Goal: Transaction & Acquisition: Purchase product/service

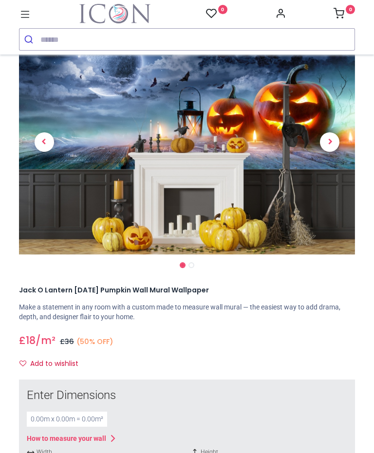
scroll to position [48, 0]
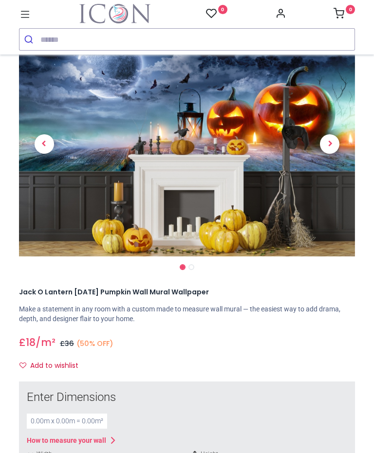
click at [331, 149] on span "Next" at bounding box center [329, 143] width 19 height 19
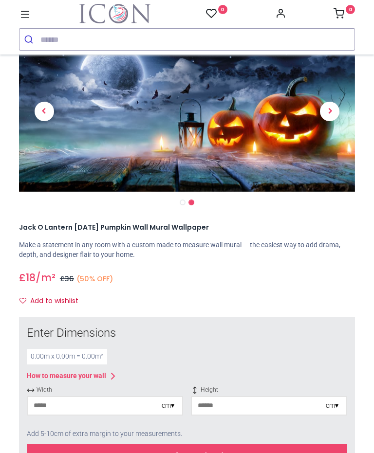
click at [328, 111] on span "Next" at bounding box center [329, 111] width 19 height 19
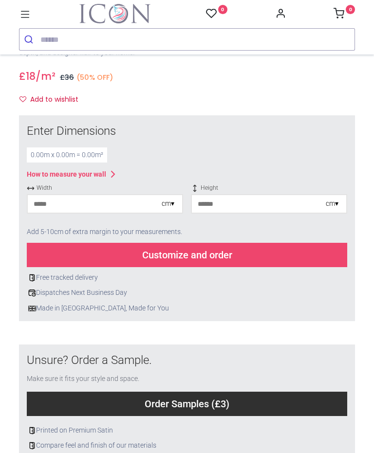
scroll to position [315, 0]
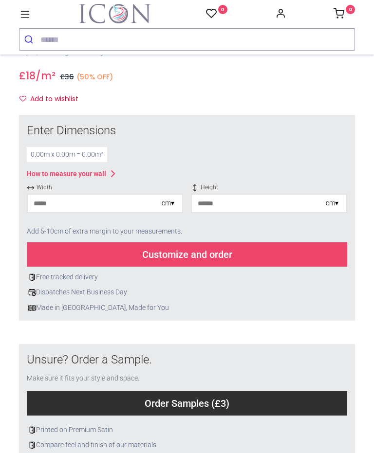
click at [98, 153] on div "0.00 m x 0.00 m = 0.00 m²" at bounding box center [67, 155] width 80 height 16
click at [152, 205] on input "number" at bounding box center [95, 204] width 134 height 18
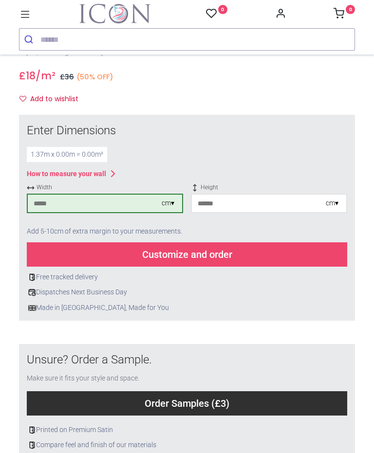
type input "***"
click at [265, 203] on input "number" at bounding box center [259, 204] width 134 height 18
type input "*"
type input "**"
click at [74, 201] on input "***" at bounding box center [95, 204] width 134 height 18
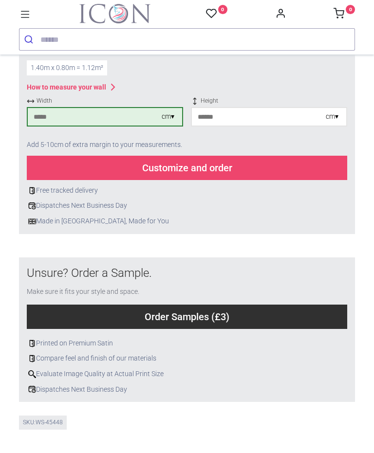
scroll to position [402, 0]
type input "***"
click at [228, 162] on div "Customize and order" at bounding box center [187, 168] width 320 height 24
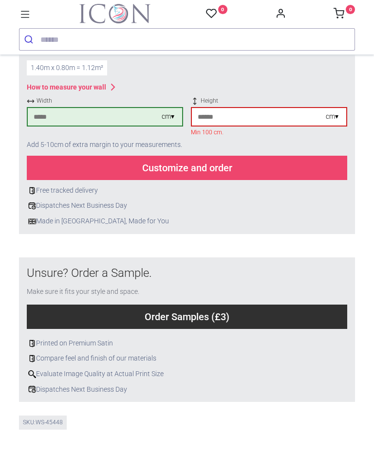
click at [248, 112] on input "**" at bounding box center [259, 117] width 134 height 18
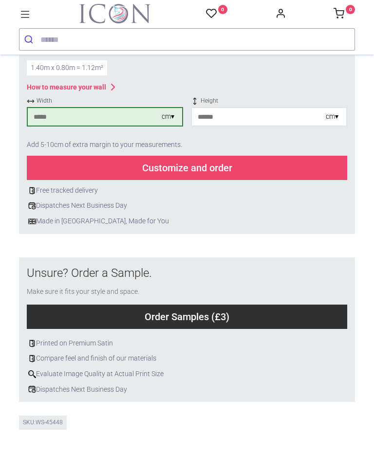
type input "*"
type input "***"
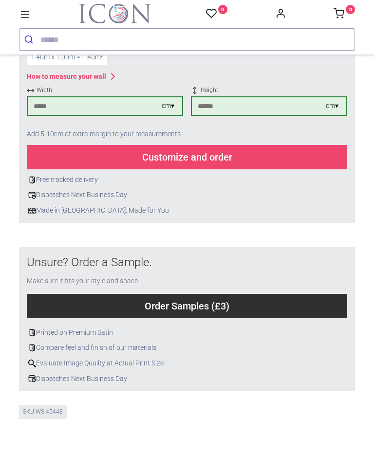
scroll to position [411, 0]
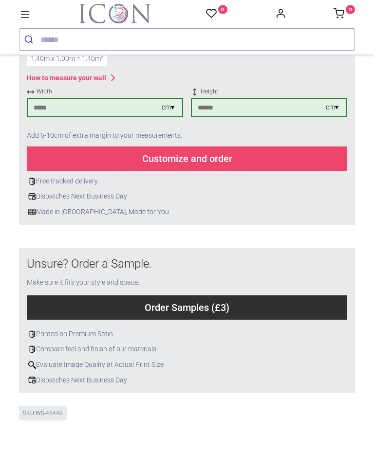
click at [231, 152] on div "Customize and order" at bounding box center [187, 159] width 320 height 24
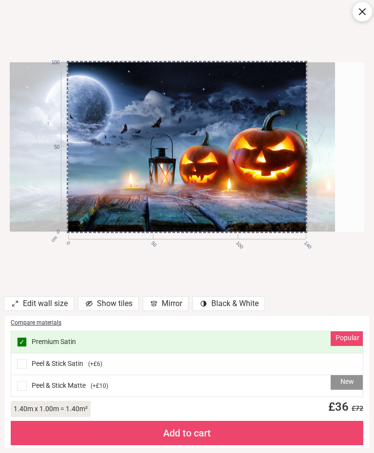
click at [277, 359] on div "Peel & Stick Satin ( +£6 )" at bounding box center [186, 364] width 351 height 22
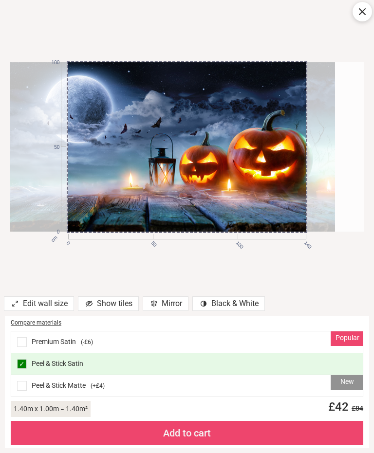
click at [298, 277] on div "cm 0 50 100 140 0 50 100" at bounding box center [187, 147] width 374 height 294
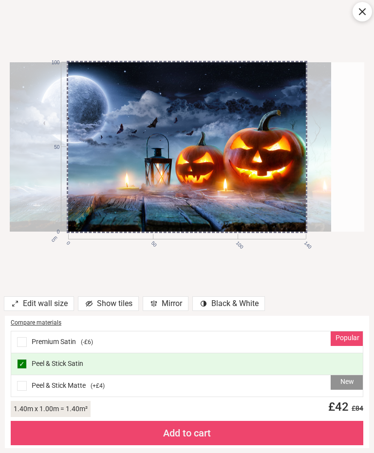
click at [299, 224] on div at bounding box center [154, 146] width 354 height 169
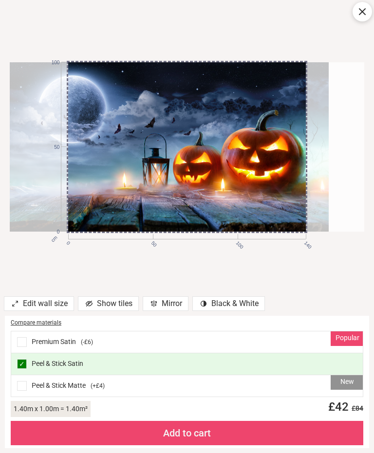
click at [363, 12] on icon at bounding box center [362, 12] width 12 height 12
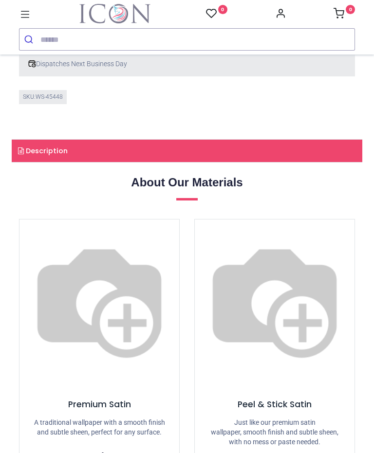
scroll to position [725, 0]
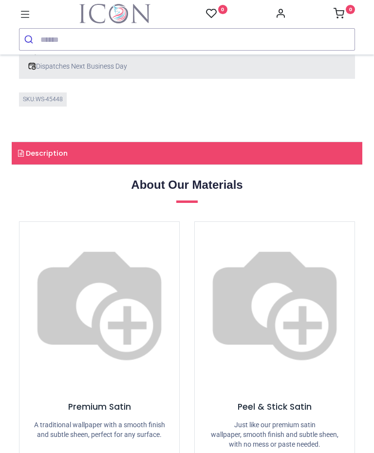
click at [278, 149] on link "Description" at bounding box center [187, 153] width 351 height 22
click at [289, 142] on link "Description" at bounding box center [187, 153] width 351 height 22
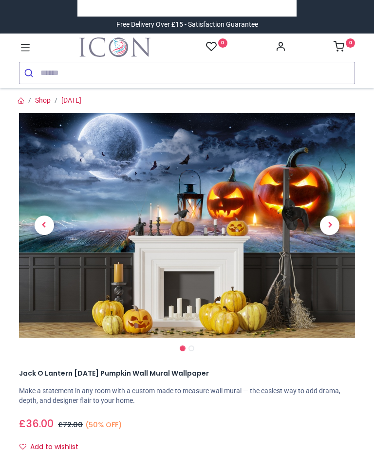
scroll to position [0, 0]
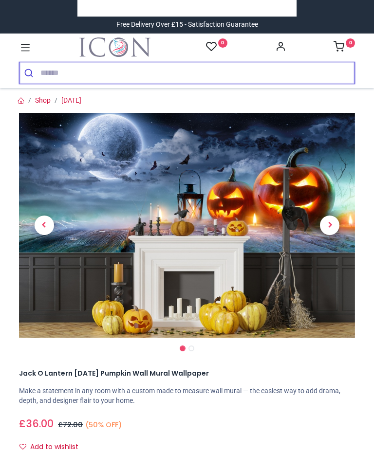
click at [171, 73] on input "search" at bounding box center [197, 72] width 314 height 21
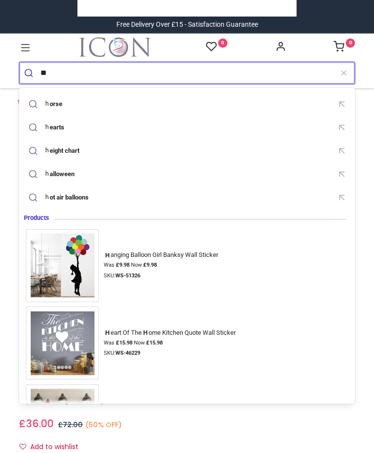
type input "*"
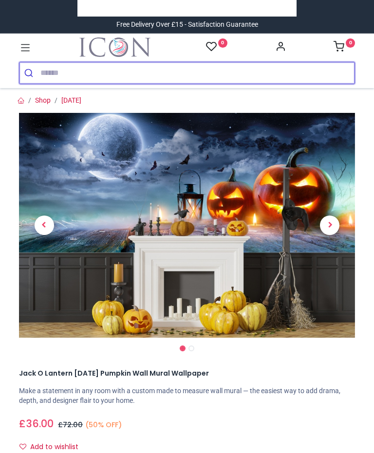
click at [30, 73] on button "submit" at bounding box center [29, 72] width 21 height 21
click at [136, 75] on input "search" at bounding box center [197, 72] width 314 height 21
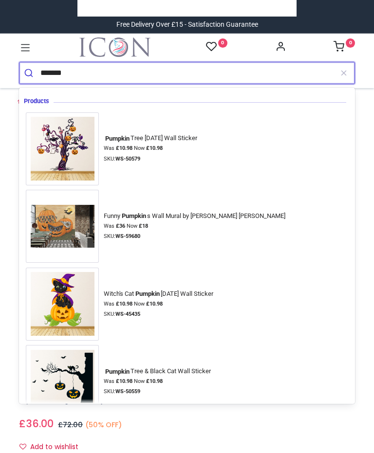
type input "*******"
click at [30, 73] on button "submit" at bounding box center [29, 72] width 21 height 21
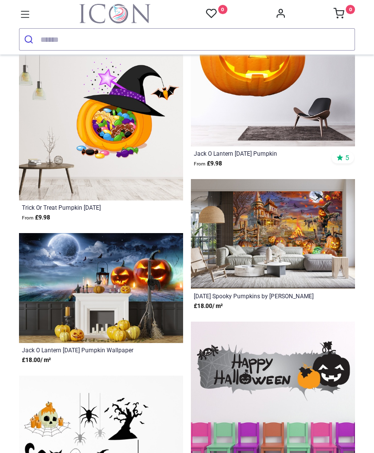
scroll to position [1292, 0]
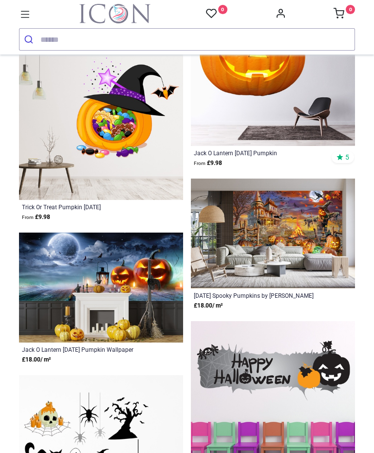
click at [303, 257] on img at bounding box center [273, 234] width 164 height 110
click at [295, 263] on img at bounding box center [273, 234] width 164 height 110
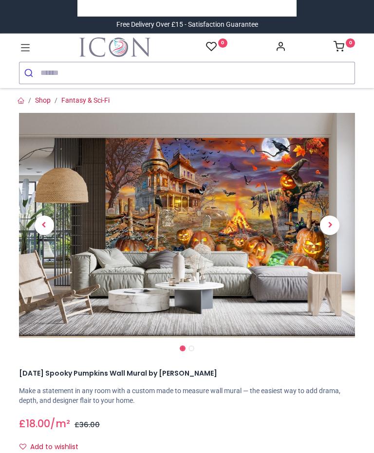
click at [332, 193] on link at bounding box center [330, 226] width 51 height 158
click at [334, 204] on link at bounding box center [330, 226] width 51 height 158
click at [329, 229] on span "Next" at bounding box center [329, 225] width 19 height 19
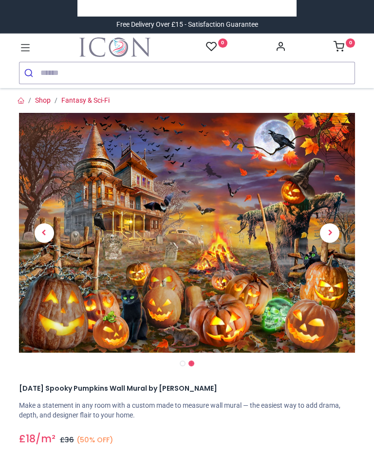
click at [331, 235] on span "Next" at bounding box center [329, 232] width 19 height 19
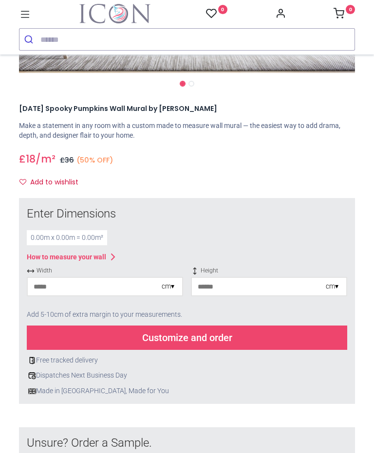
scroll to position [245, 0]
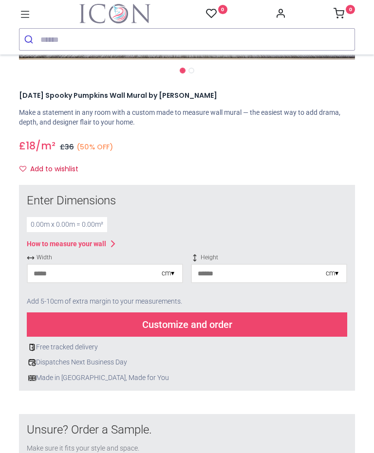
click at [95, 223] on div "0.00 m x 0.00 m = 0.00 m²" at bounding box center [67, 225] width 80 height 16
click at [130, 272] on input "number" at bounding box center [95, 274] width 134 height 18
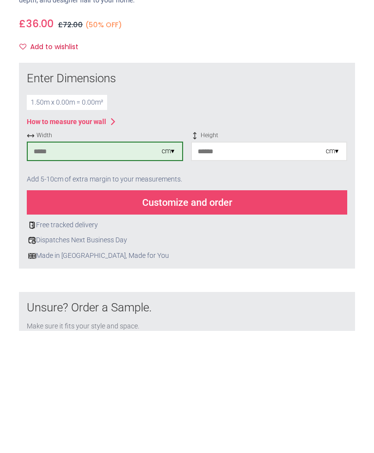
type input "***"
click at [249, 265] on input "number" at bounding box center [259, 274] width 134 height 18
type input "***"
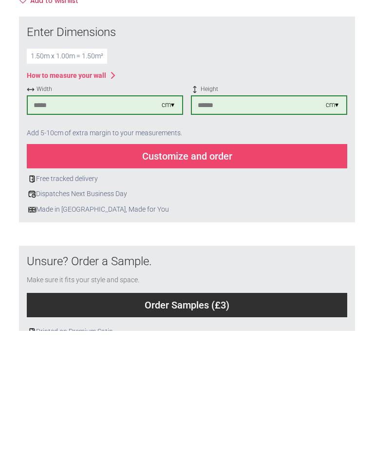
scroll to position [287, 0]
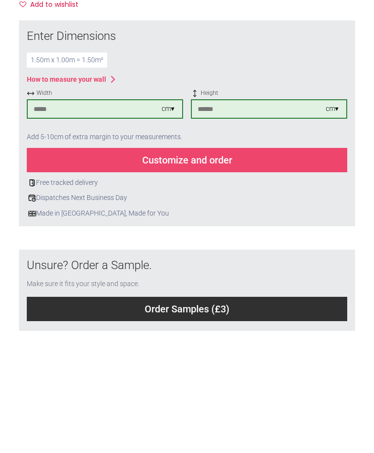
click at [230, 270] on div "Customize and order" at bounding box center [187, 282] width 320 height 24
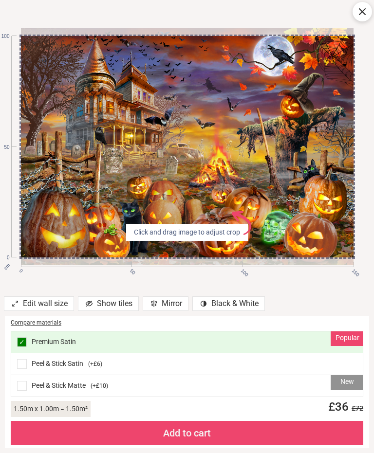
click at [299, 296] on div "Edit wall size Show tiles Mirror contrast [#907] Created with Sketch. Black & W…" at bounding box center [181, 305] width 363 height 22
click at [108, 306] on div "Show tiles" at bounding box center [108, 303] width 61 height 15
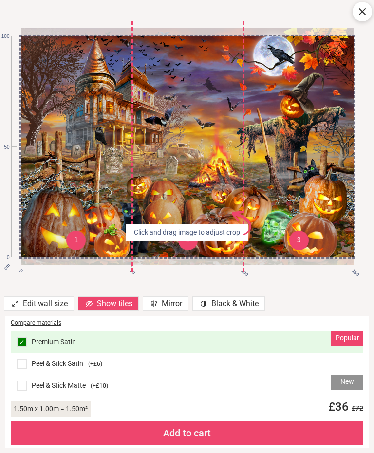
click at [308, 308] on div "Edit wall size Show tiles Mirror contrast [#907] Created with Sketch. Black & W…" at bounding box center [181, 305] width 363 height 18
click at [241, 307] on div "contrast [#907] Created with Sketch. Black & White" at bounding box center [228, 303] width 73 height 15
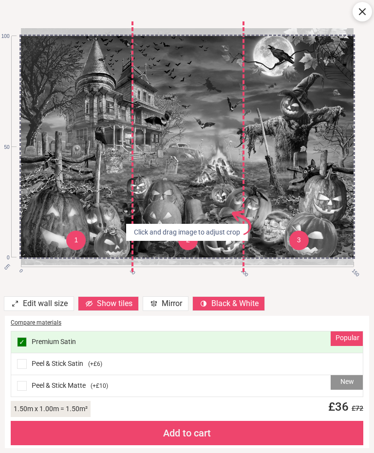
click at [238, 310] on div "contrast [#907] Created with Sketch. Black & White" at bounding box center [228, 303] width 73 height 15
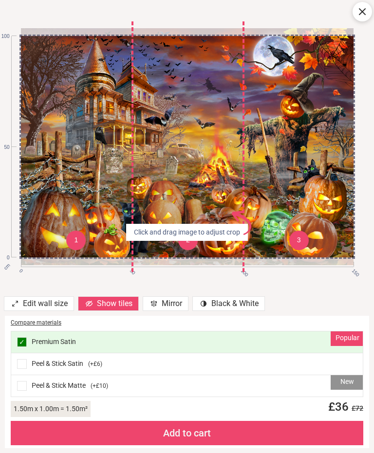
click at [172, 308] on div "Mirror" at bounding box center [166, 303] width 46 height 15
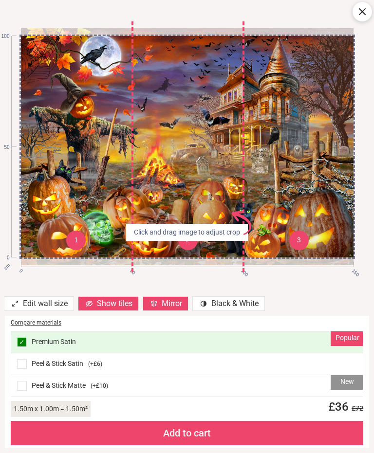
click at [240, 306] on div "contrast [#907] Created with Sketch. Black & White" at bounding box center [228, 303] width 73 height 15
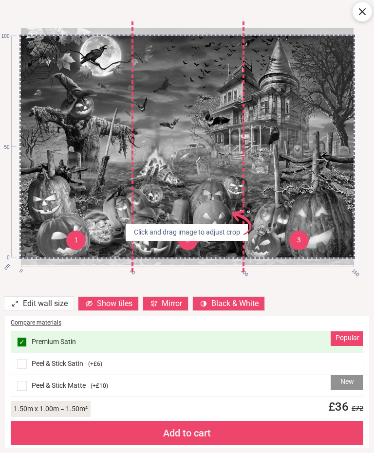
click at [243, 307] on div "contrast [#907] Created with Sketch. Black & White" at bounding box center [228, 303] width 73 height 15
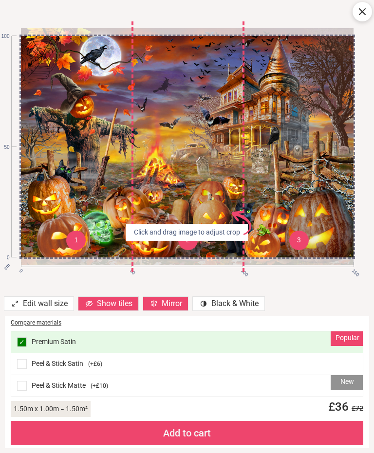
click at [122, 310] on div "Show tiles" at bounding box center [108, 303] width 61 height 15
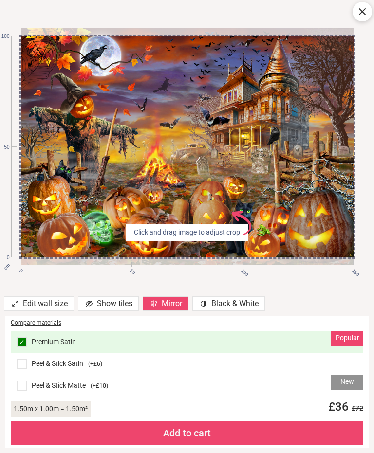
click at [311, 296] on div "Edit wall size Show tiles Mirror contrast [#907] Created with Sketch. Black & W…" at bounding box center [181, 305] width 363 height 22
click at [310, 294] on div "Edit wall size Show tiles Mirror contrast [#907] Created with Sketch. Black & W…" at bounding box center [181, 305] width 363 height 22
click at [171, 305] on div "Mirror" at bounding box center [166, 303] width 46 height 15
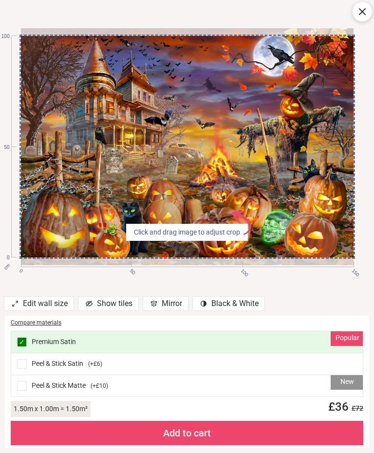
click at [314, 272] on div "cm 0 50 100 150 0 50 100 Click and drag image to adjust crop AdobeStock_6405923…" at bounding box center [187, 147] width 374 height 294
click at [369, 197] on div "cm 0 50 100 150 0 50 100 Click and drag image to adjust crop AdobeStock_6405923…" at bounding box center [187, 147] width 374 height 294
click at [222, 340] on div "Popular ✓ Premium Satin" at bounding box center [186, 343] width 351 height 22
click at [192, 437] on div "Add to cart" at bounding box center [187, 433] width 352 height 24
click at [193, 432] on div "Add to cart" at bounding box center [187, 433] width 352 height 24
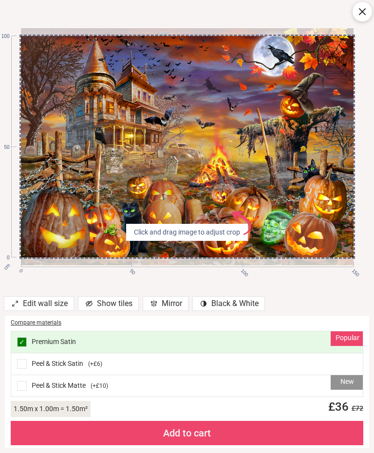
click at [201, 436] on div "Add to cart" at bounding box center [187, 433] width 352 height 24
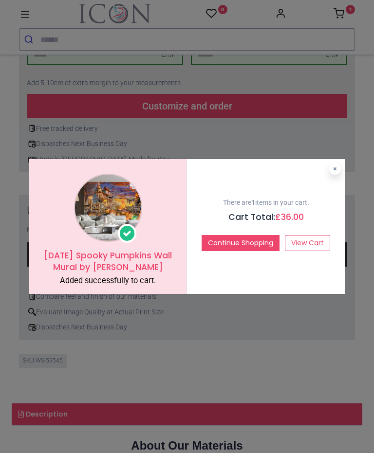
click at [352, 204] on div "Halloween Spooky Pumpkins Wall Mural by Adrian Chesterman Added successfully to…" at bounding box center [187, 226] width 374 height 453
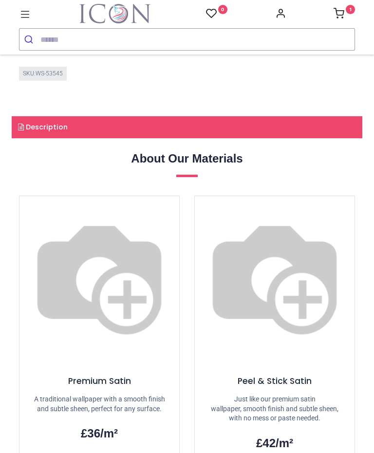
scroll to position [574, 0]
click at [293, 139] on link "Description" at bounding box center [187, 127] width 351 height 22
click at [298, 139] on link "Description" at bounding box center [187, 127] width 351 height 22
click at [338, 139] on link "Description" at bounding box center [187, 127] width 351 height 22
click at [43, 139] on link "Description" at bounding box center [187, 127] width 351 height 22
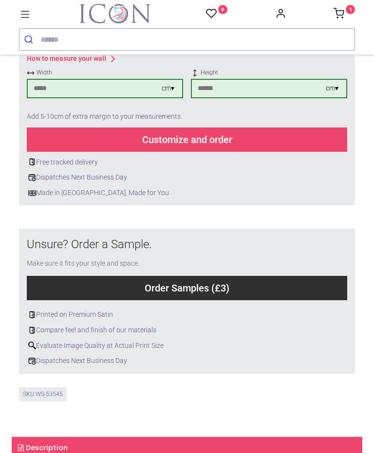
scroll to position [238, 0]
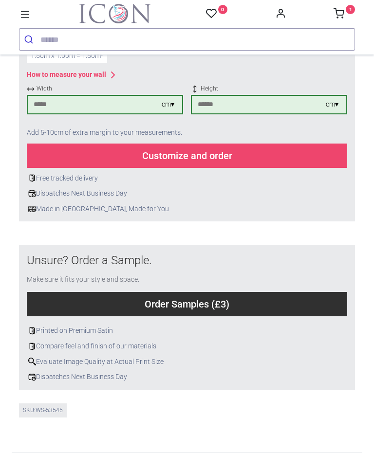
click at [108, 81] on div "How to measure your wall" at bounding box center [187, 75] width 320 height 12
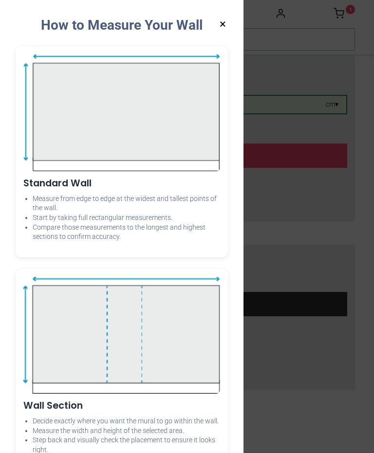
click at [111, 250] on div "Standard Wall Measure from edge to edge at the widest and tallest points of the…" at bounding box center [122, 151] width 212 height 211
click at [217, 234] on li "Compare those measurements to the longest and highest sections to confirm accur…" at bounding box center [126, 232] width 187 height 19
click at [351, 15] on div "× How to Measure Your Wall Standard Wall Measure from edge to edge at the wides…" at bounding box center [187, 226] width 374 height 453
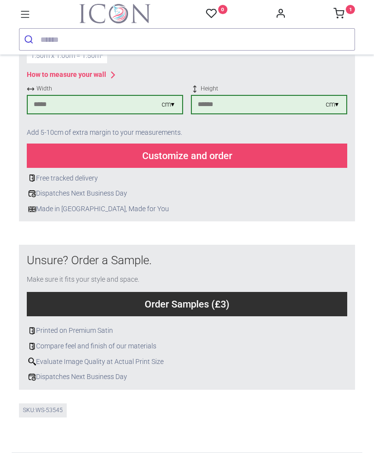
click at [346, 12] on link "1" at bounding box center [343, 15] width 21 height 8
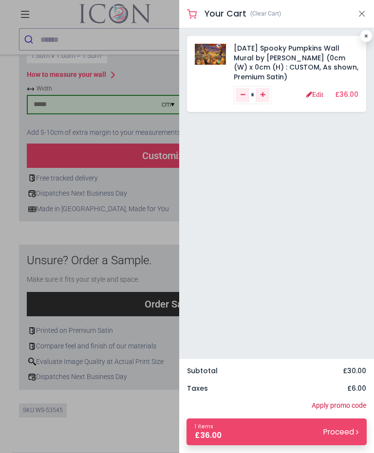
click at [362, 12] on button "Close" at bounding box center [361, 14] width 9 height 12
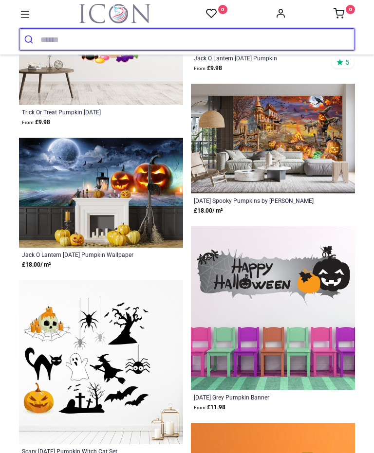
scroll to position [1393, 0]
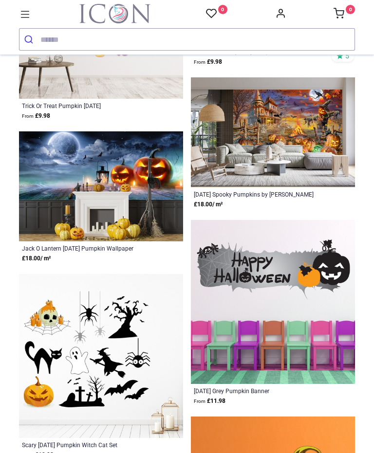
click at [143, 219] on img at bounding box center [101, 186] width 164 height 110
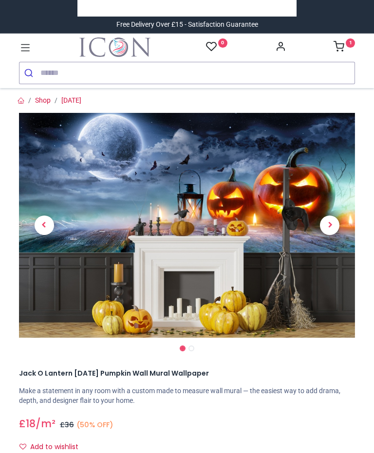
click at [334, 226] on span "Next" at bounding box center [329, 225] width 19 height 19
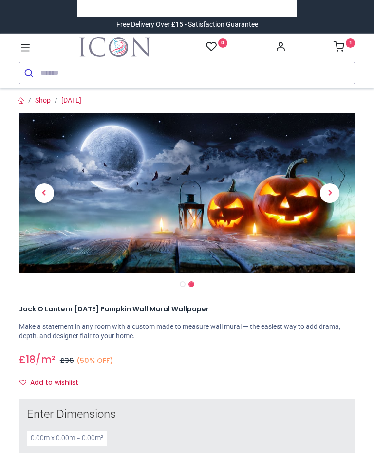
click at [47, 195] on span "Previous" at bounding box center [44, 193] width 19 height 19
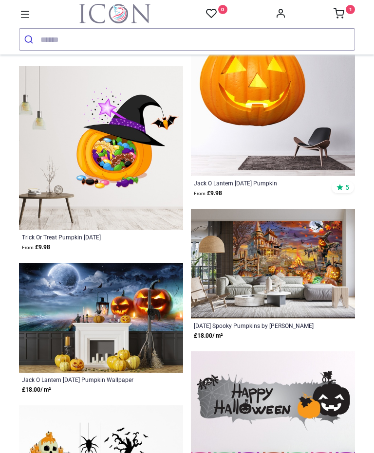
scroll to position [1255, 0]
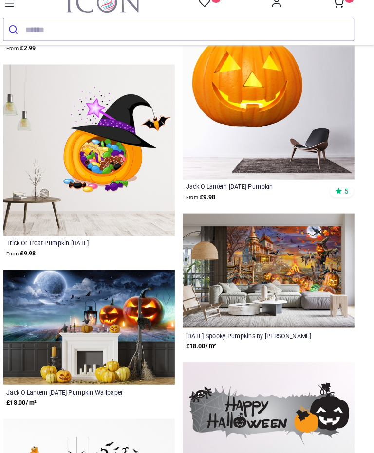
click at [269, 290] on img at bounding box center [273, 271] width 164 height 110
click at [276, 288] on img at bounding box center [273, 271] width 164 height 110
click at [288, 259] on img at bounding box center [273, 271] width 164 height 110
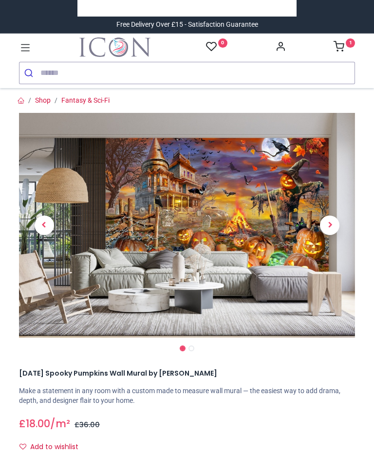
click at [24, 55] on link at bounding box center [25, 47] width 13 height 18
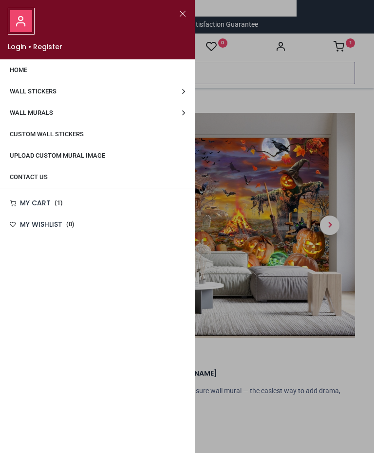
click at [45, 112] on span "Wall Murals" at bounding box center [31, 112] width 43 height 7
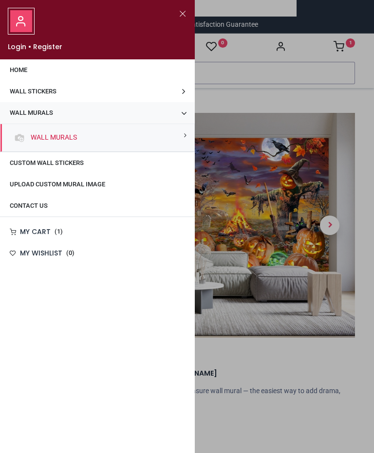
click at [63, 96] on link "Wall Stickers" at bounding box center [97, 91] width 195 height 21
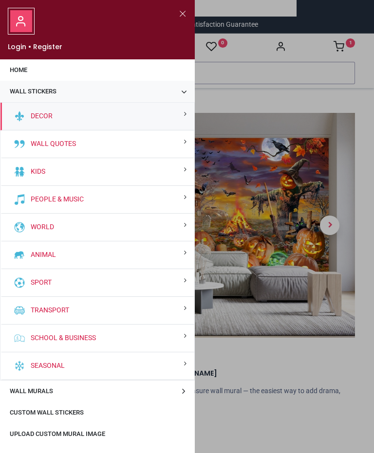
click at [71, 119] on div "Decor" at bounding box center [97, 117] width 194 height 28
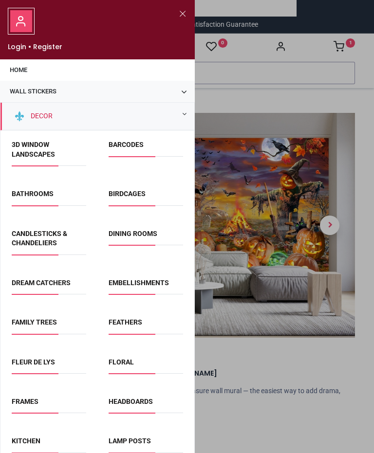
click at [269, 100] on div at bounding box center [187, 226] width 374 height 453
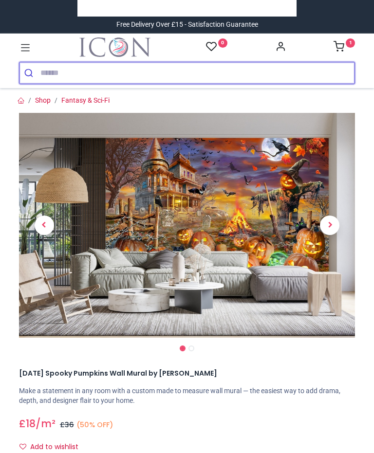
click at [121, 74] on input "search" at bounding box center [197, 72] width 314 height 21
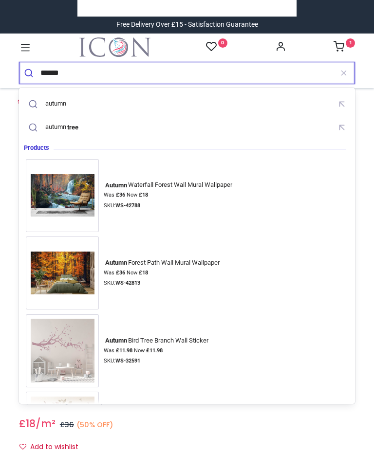
type input "******"
click at [30, 73] on button "submit" at bounding box center [29, 72] width 21 height 21
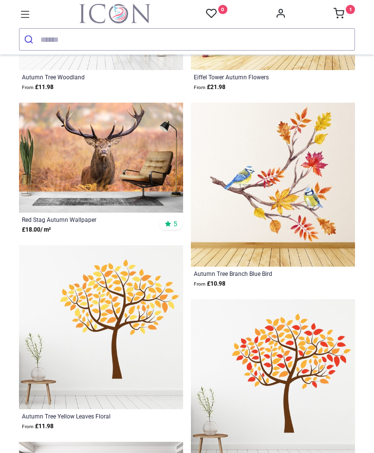
scroll to position [617, 0]
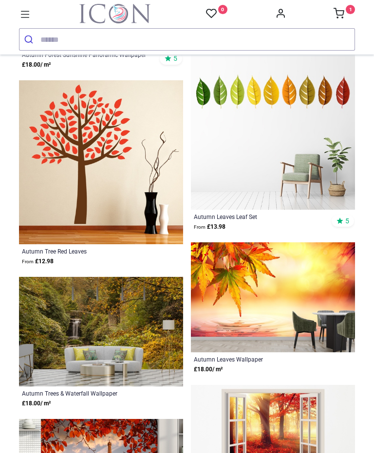
scroll to position [3602, 0]
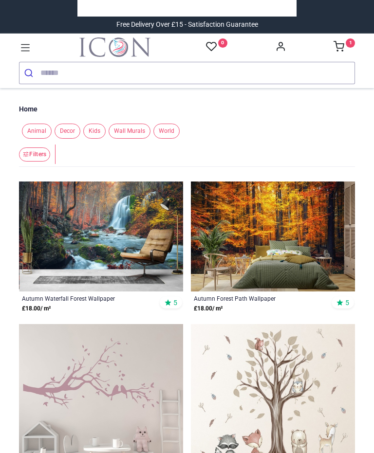
click at [115, 72] on input "search" at bounding box center [197, 72] width 314 height 21
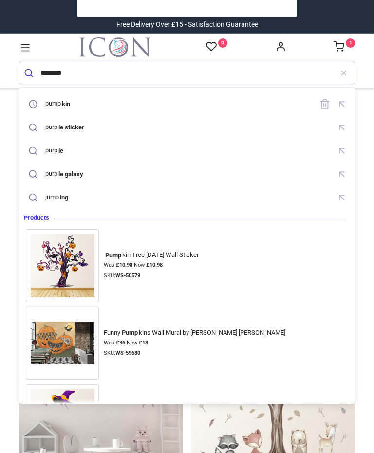
type input "*******"
click at [30, 73] on button "submit" at bounding box center [29, 72] width 21 height 21
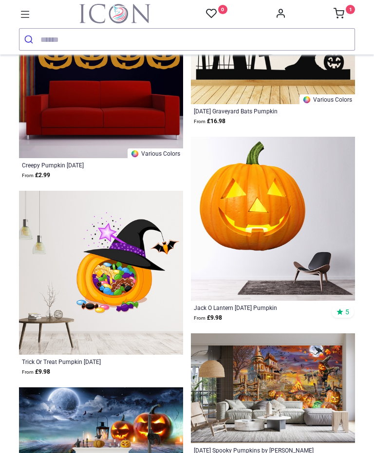
scroll to position [1128, 0]
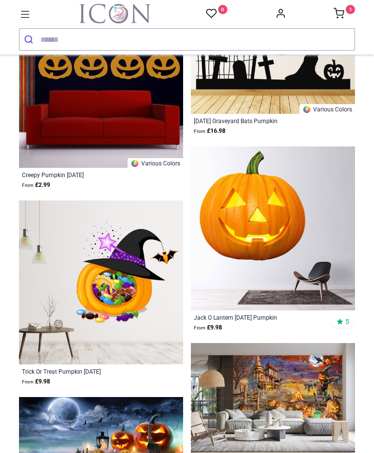
click at [289, 380] on img at bounding box center [273, 398] width 164 height 110
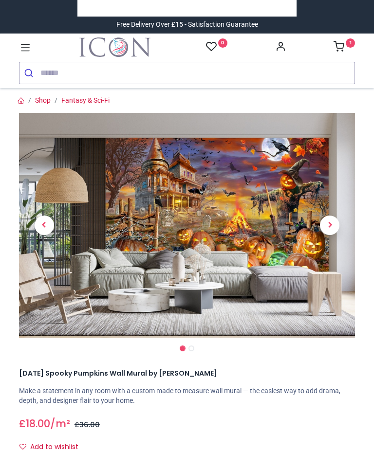
click at [299, 255] on img at bounding box center [187, 225] width 336 height 225
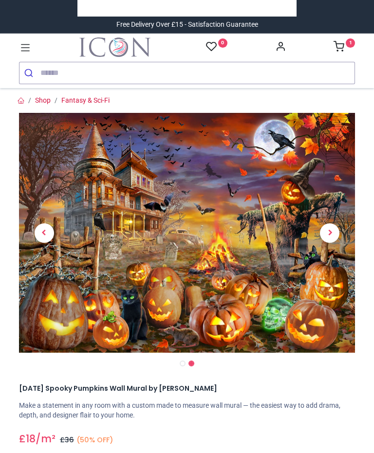
click at [83, 99] on link "Fantasy & Sci-Fi" at bounding box center [85, 100] width 48 height 8
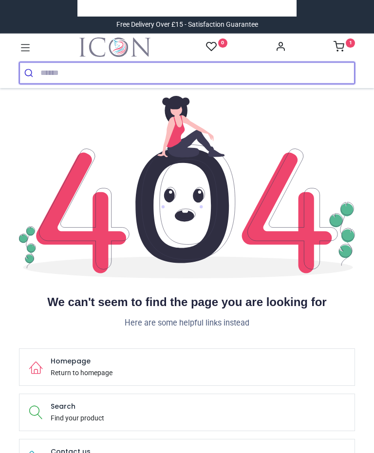
scroll to position [0, 0]
